Goal: Find specific page/section: Find specific page/section

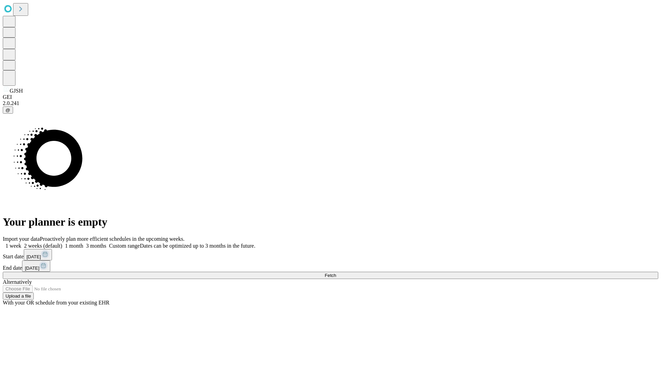
click at [336, 273] on span "Fetch" at bounding box center [330, 275] width 11 height 5
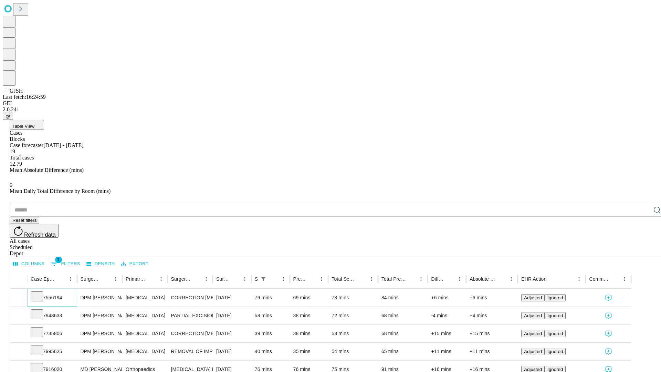
click at [40, 292] on icon at bounding box center [36, 295] width 7 height 7
